Goal: Task Accomplishment & Management: Use online tool/utility

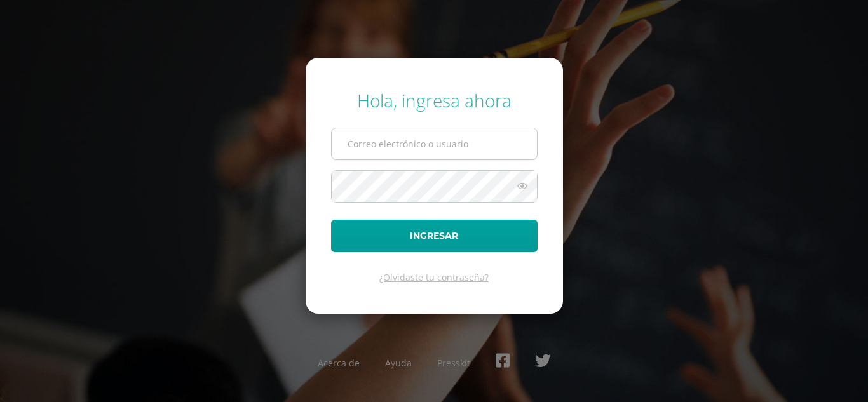
click at [370, 144] on input "text" at bounding box center [434, 143] width 205 height 31
type input "jyoque@donbosco.edu.gt"
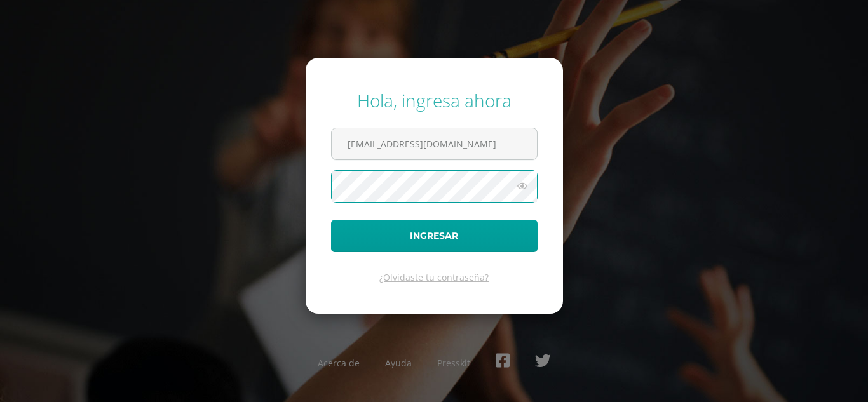
click at [331, 220] on button "Ingresar" at bounding box center [434, 236] width 207 height 32
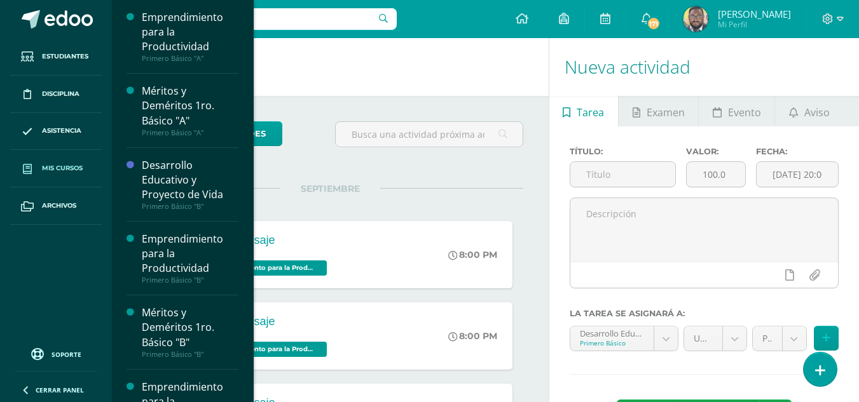
click at [76, 165] on span "Mis cursos" at bounding box center [62, 168] width 41 height 10
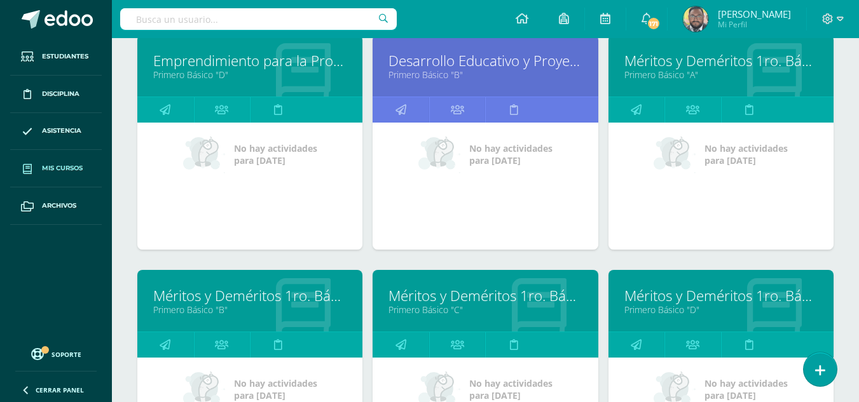
scroll to position [445, 0]
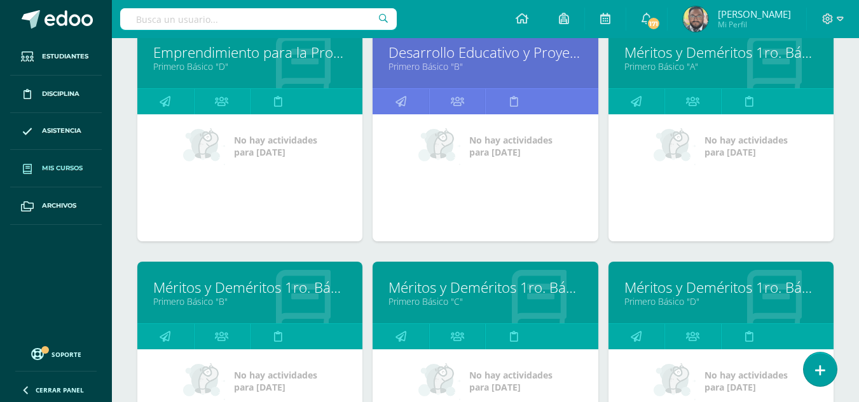
click at [240, 283] on link "Méritos y Deméritos 1ro. Básico "B"" at bounding box center [249, 288] width 193 height 20
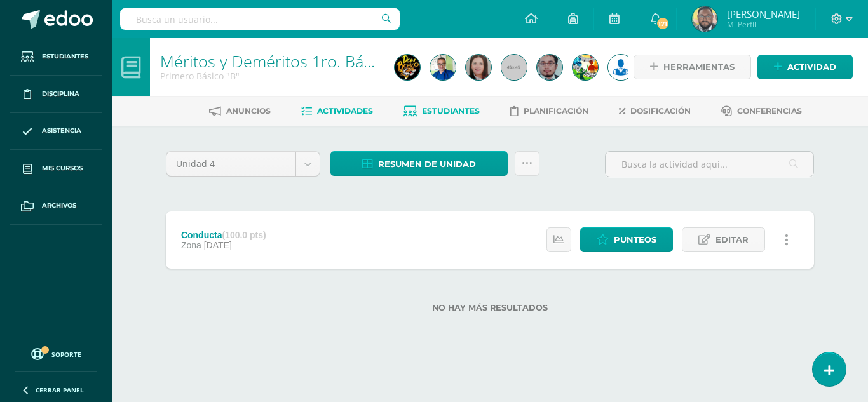
click at [451, 116] on span "Estudiantes" at bounding box center [451, 111] width 58 height 10
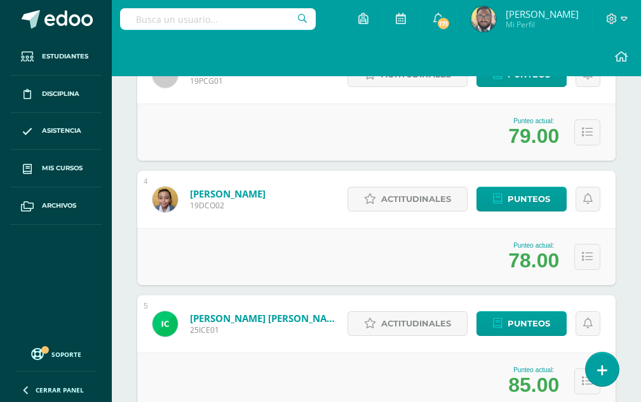
scroll to position [445, 0]
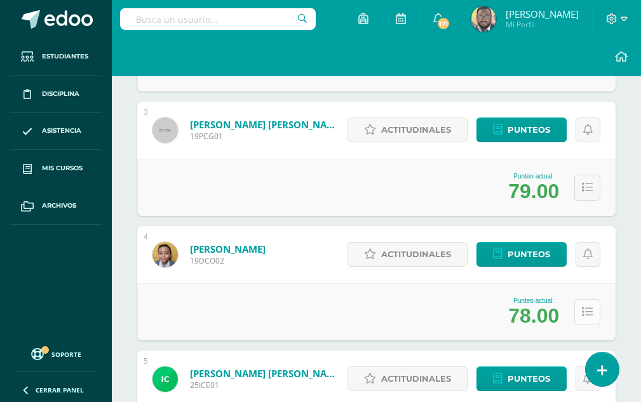
click at [582, 315] on icon at bounding box center [587, 312] width 11 height 11
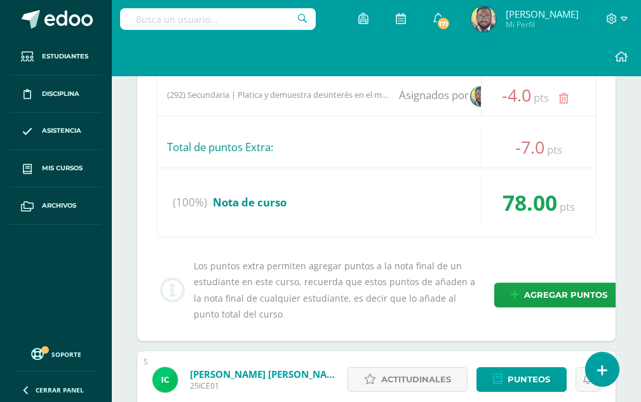
scroll to position [954, 0]
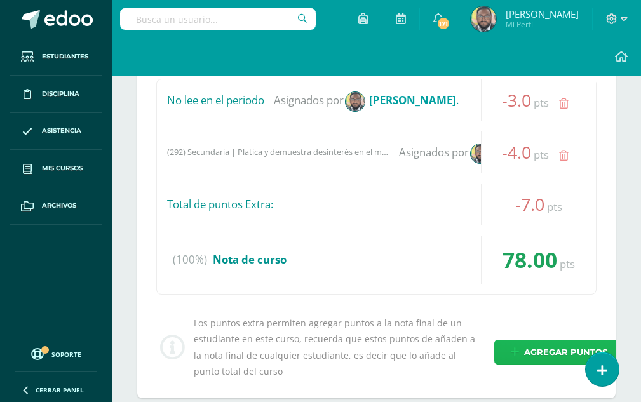
click at [539, 348] on span "Agregar puntos" at bounding box center [565, 353] width 83 height 24
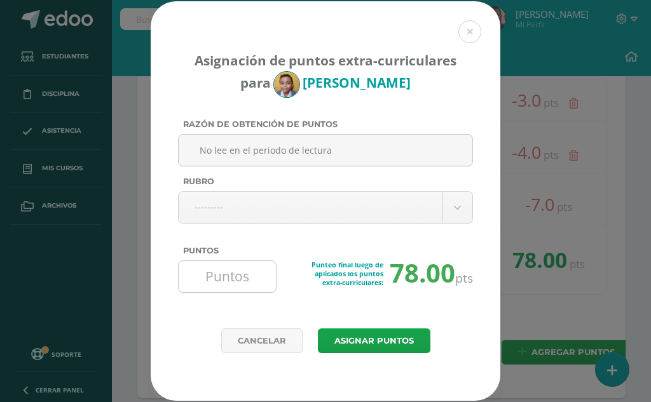
type input "No lee en el periodo de lectura"
click at [242, 271] on input "Puntos" at bounding box center [227, 276] width 87 height 31
type input "-3"
click at [470, 40] on button at bounding box center [469, 31] width 23 height 23
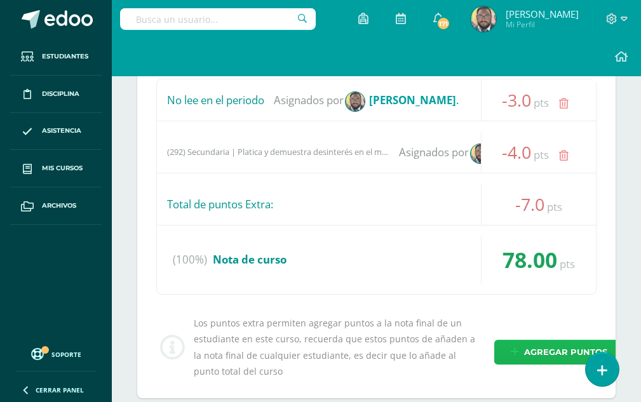
click at [542, 348] on span "Agregar puntos" at bounding box center [565, 353] width 83 height 24
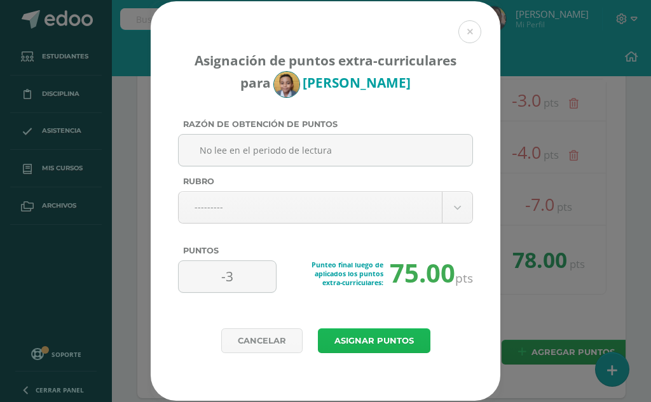
click at [339, 339] on button "Asignar puntos" at bounding box center [374, 341] width 113 height 25
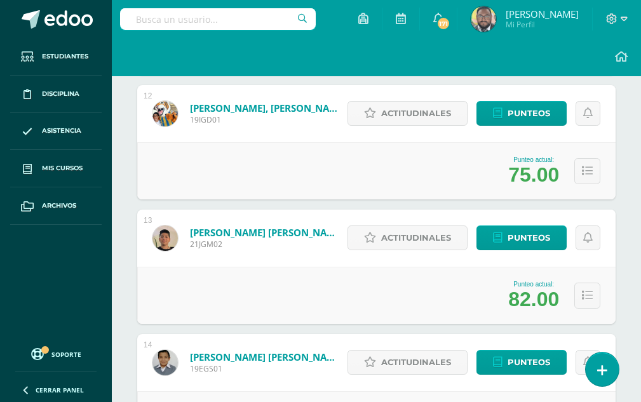
scroll to position [1694, 0]
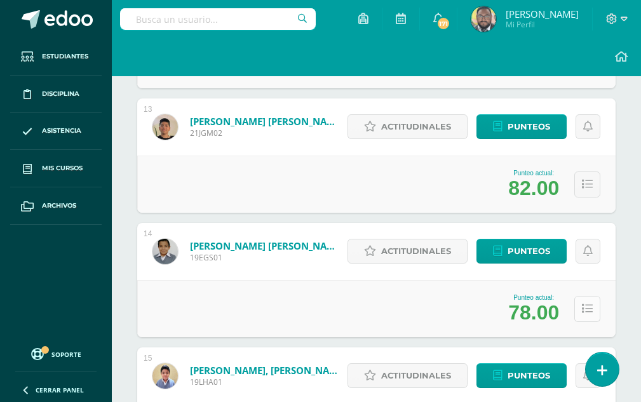
click at [596, 308] on button at bounding box center [588, 309] width 26 height 26
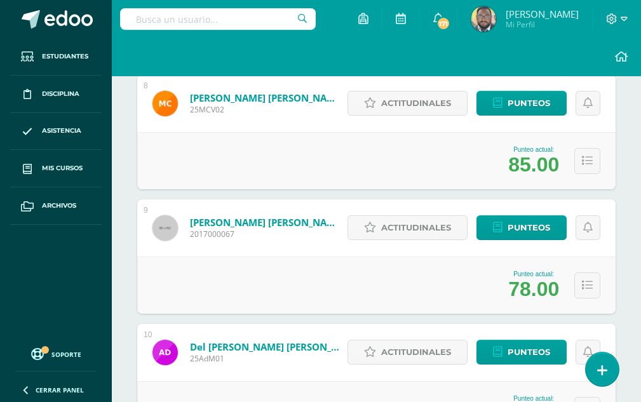
scroll to position [1186, 0]
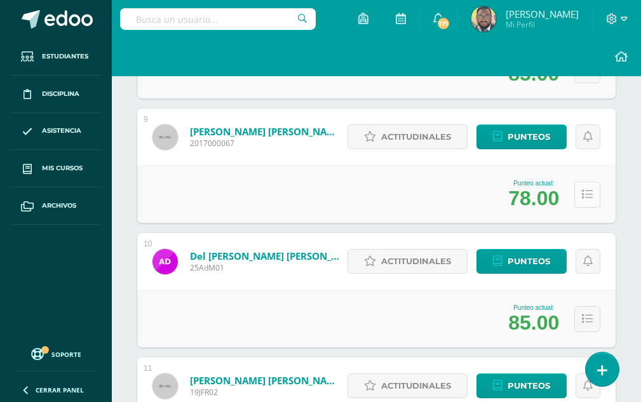
click at [589, 203] on button at bounding box center [588, 195] width 26 height 26
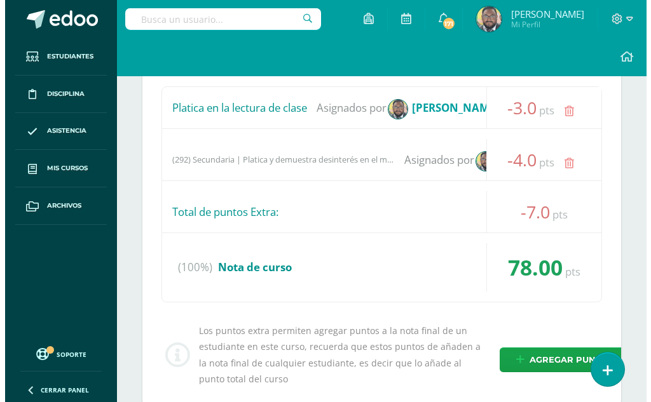
scroll to position [1631, 0]
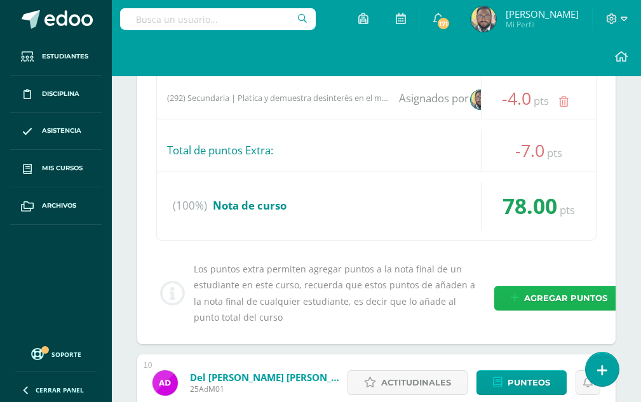
click at [554, 299] on span "Agregar puntos" at bounding box center [565, 299] width 83 height 24
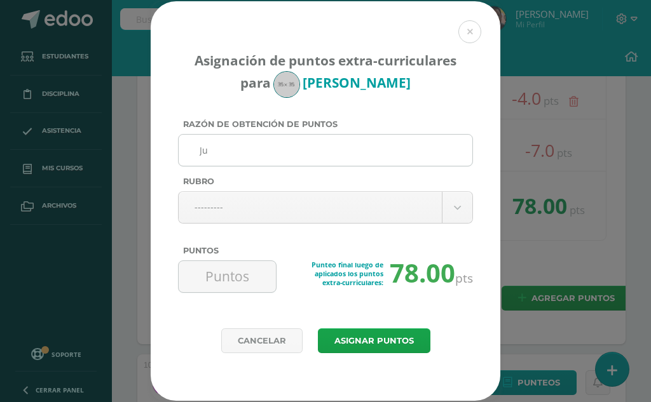
type input "J"
type input "T"
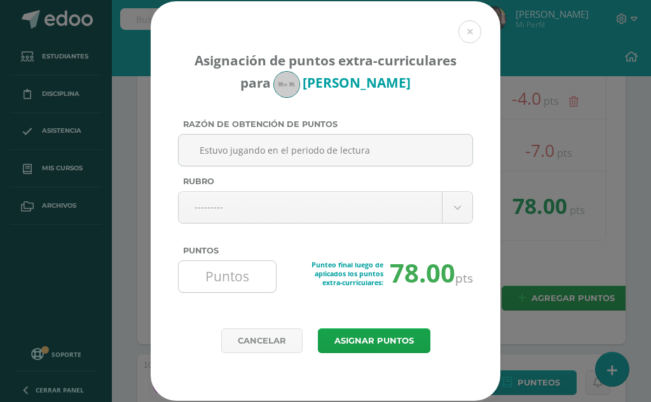
type input "Estuvo jugando en el periodo de lectura"
click at [225, 271] on input "Puntos" at bounding box center [227, 276] width 87 height 31
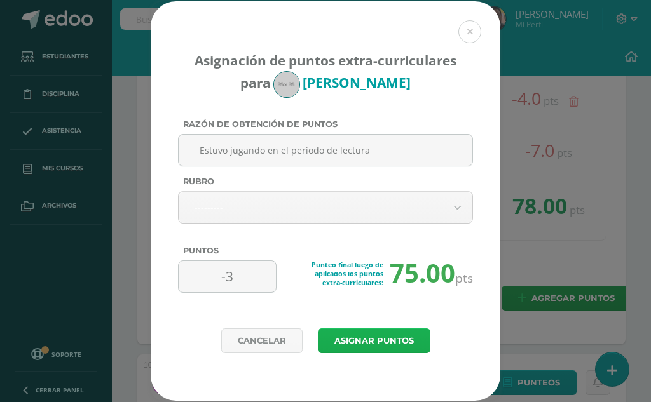
type input "-3"
click at [366, 344] on button "Asignar puntos" at bounding box center [374, 341] width 113 height 25
